Goal: Task Accomplishment & Management: Manage account settings

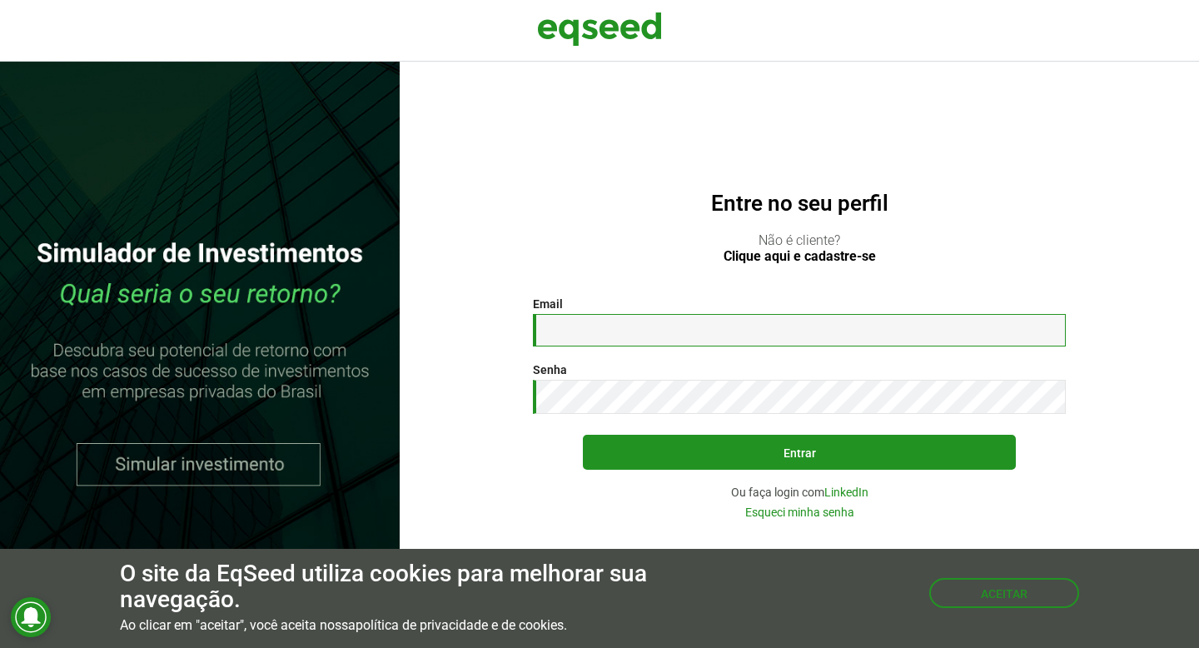
click at [618, 321] on input "Email *" at bounding box center [799, 330] width 533 height 32
type input "**********"
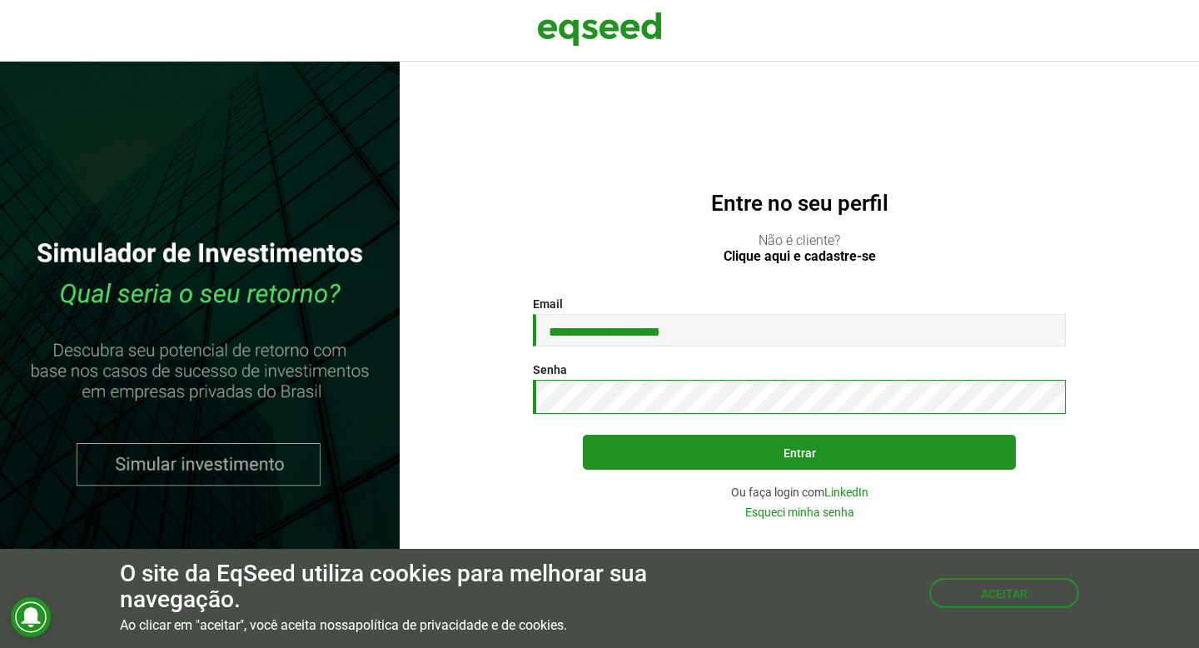
click at [583, 435] on button "Entrar" at bounding box center [799, 452] width 433 height 35
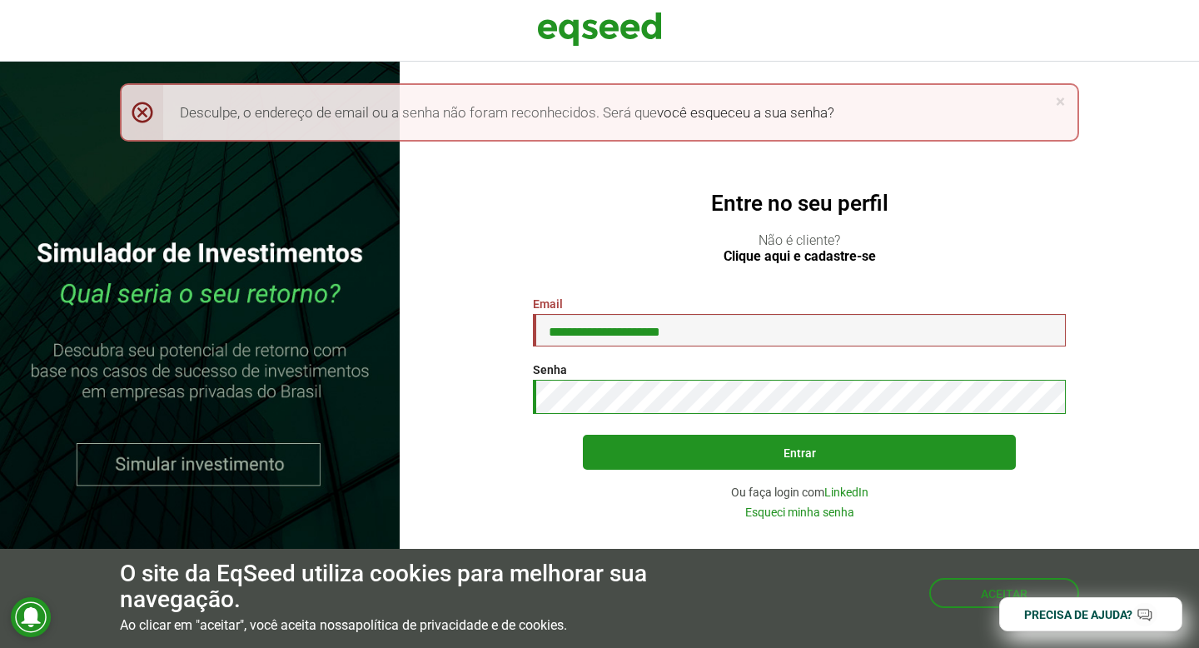
click at [583, 435] on button "Entrar" at bounding box center [799, 452] width 433 height 35
click at [847, 486] on link "LinkedIn" at bounding box center [846, 492] width 44 height 12
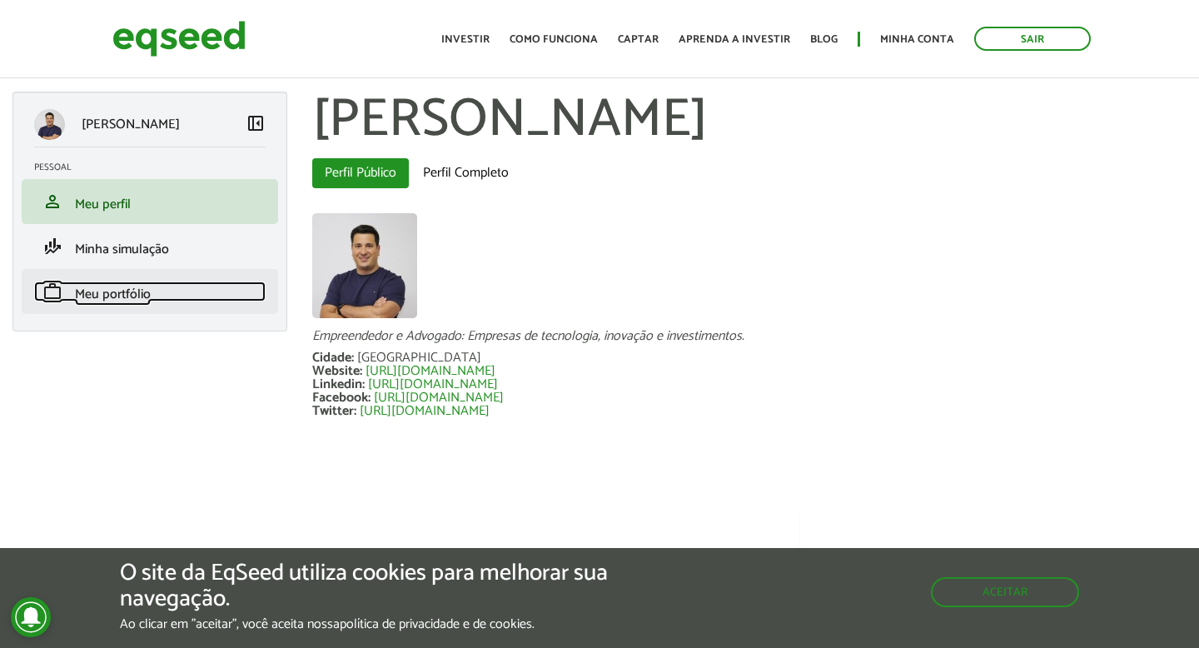
click at [109, 291] on span "Meu portfólio" at bounding box center [113, 294] width 76 height 22
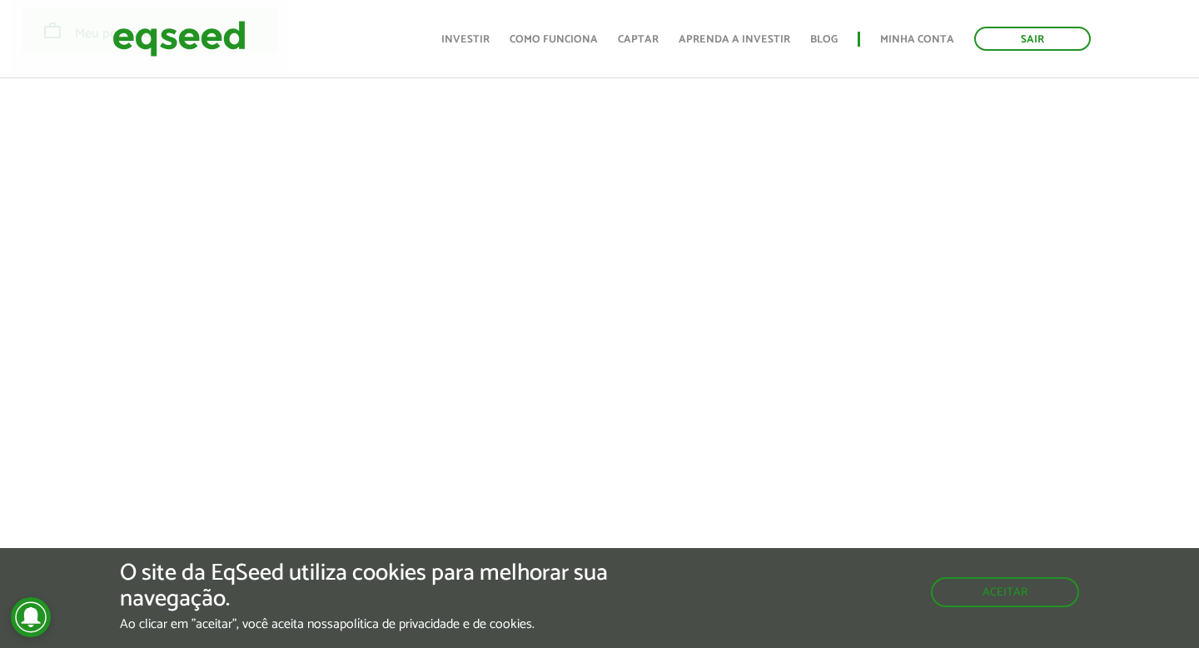
scroll to position [260, 0]
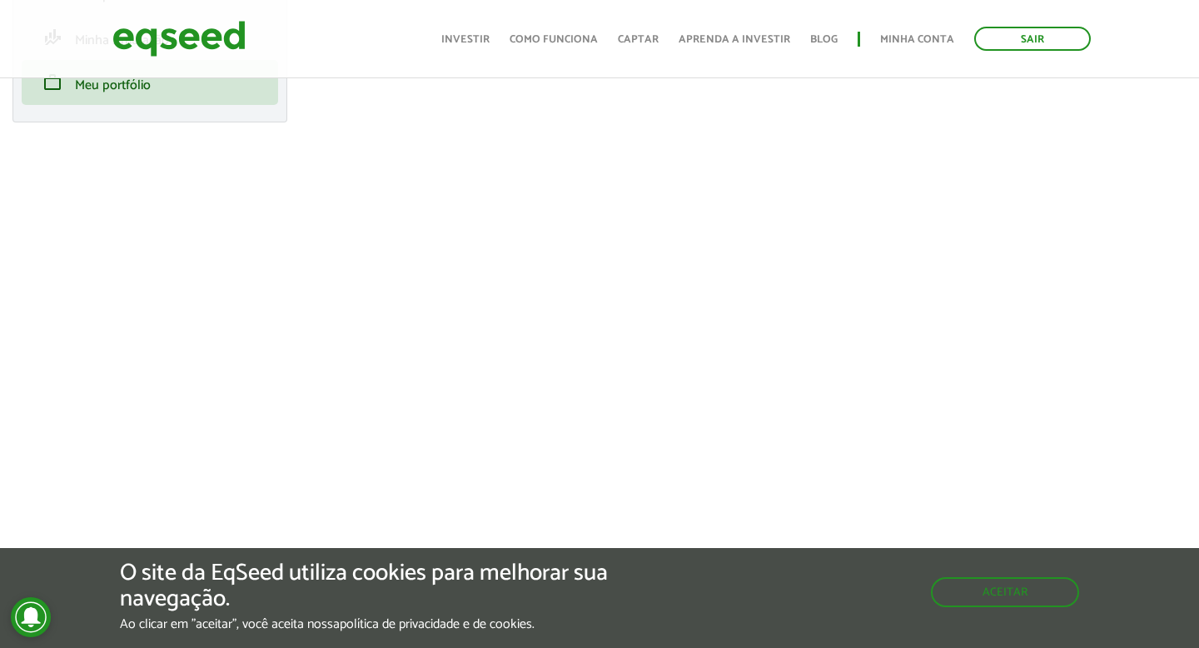
scroll to position [213, 0]
